Goal: Task Accomplishment & Management: Complete application form

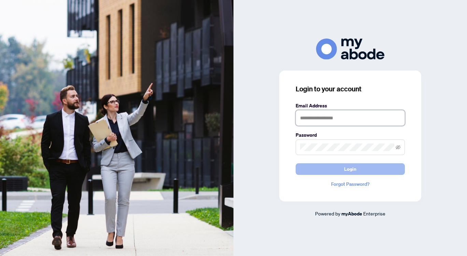
type input "**********"
click at [349, 168] on span "Login" at bounding box center [350, 169] width 12 height 11
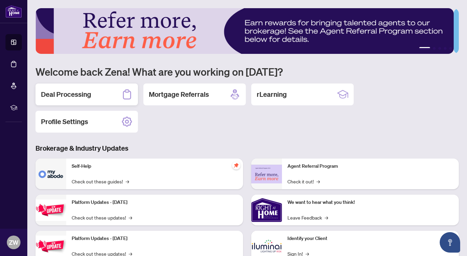
click at [82, 98] on h2 "Deal Processing" at bounding box center [66, 95] width 50 height 10
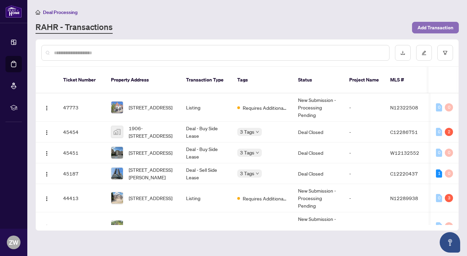
click at [427, 26] on span "Add Transaction" at bounding box center [436, 27] width 36 height 11
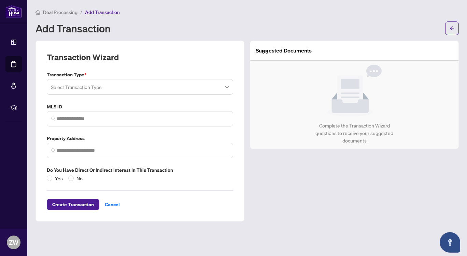
click at [139, 85] on input "search" at bounding box center [137, 88] width 172 height 15
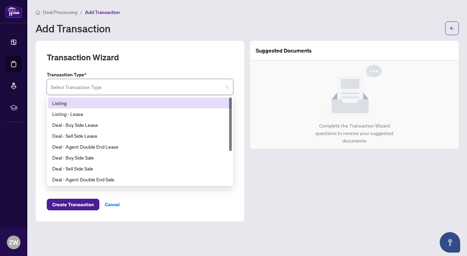
click at [138, 104] on div "Listing" at bounding box center [140, 103] width 176 height 8
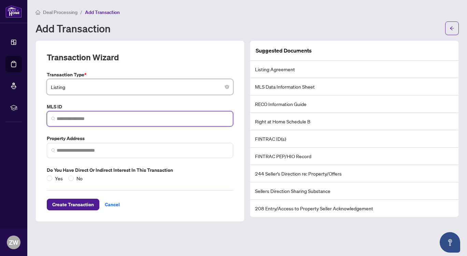
click at [110, 115] on input "search" at bounding box center [143, 118] width 172 height 7
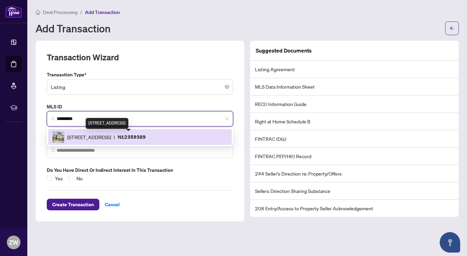
click at [111, 139] on span "[STREET_ADDRESS]" at bounding box center [89, 138] width 44 height 8
type input "*********"
type input "**********"
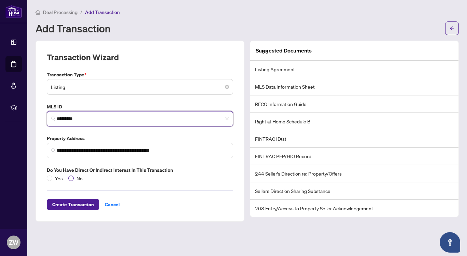
type input "*********"
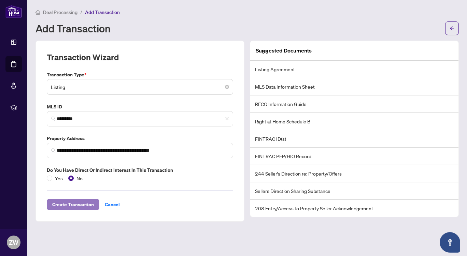
click at [85, 205] on span "Create Transaction" at bounding box center [73, 204] width 42 height 11
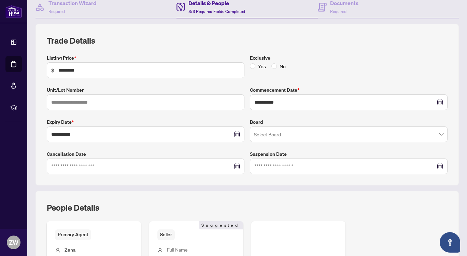
scroll to position [70, 0]
click at [256, 137] on input "search" at bounding box center [345, 135] width 183 height 15
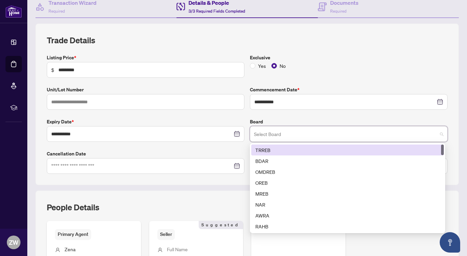
click at [263, 148] on div "TRREB" at bounding box center [347, 151] width 184 height 8
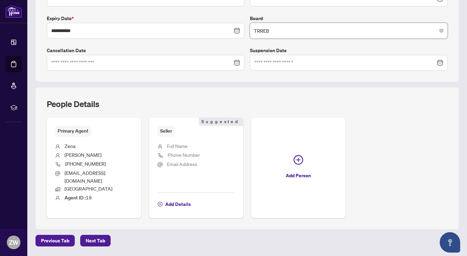
scroll to position [176, 0]
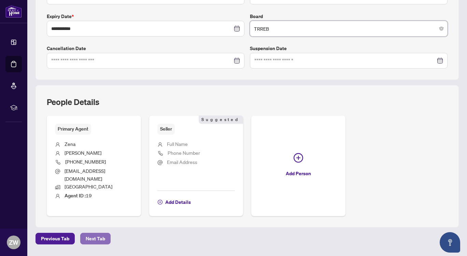
click at [97, 234] on span "Next Tab" at bounding box center [95, 239] width 19 height 11
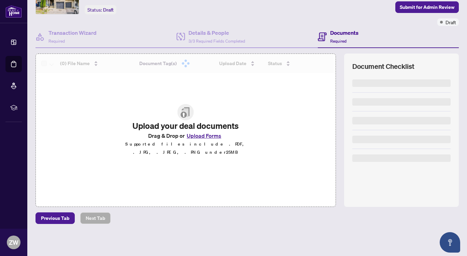
scroll to position [39, 0]
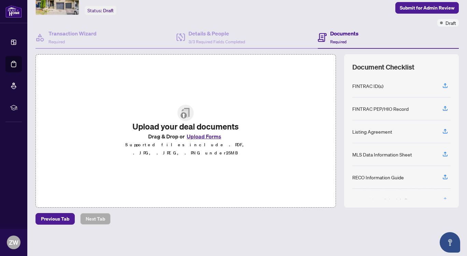
click at [196, 140] on button "Upload Forms" at bounding box center [204, 136] width 39 height 9
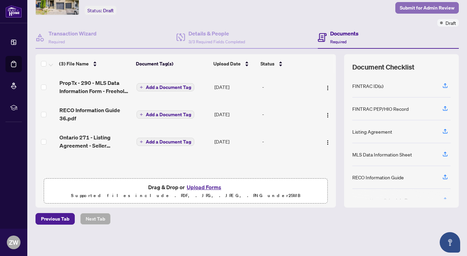
click at [406, 4] on span "Submit for Admin Review" at bounding box center [427, 7] width 55 height 11
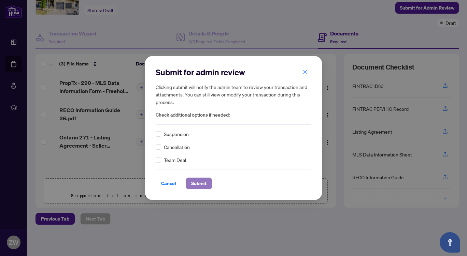
click at [202, 185] on span "Submit" at bounding box center [198, 183] width 15 height 11
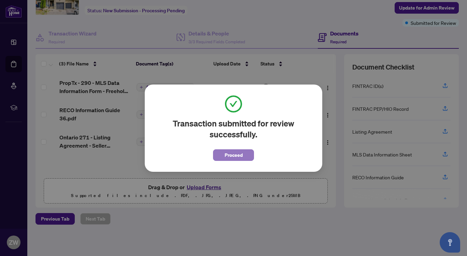
click at [234, 154] on span "Proceed" at bounding box center [234, 155] width 18 height 11
